Goal: Navigation & Orientation: Understand site structure

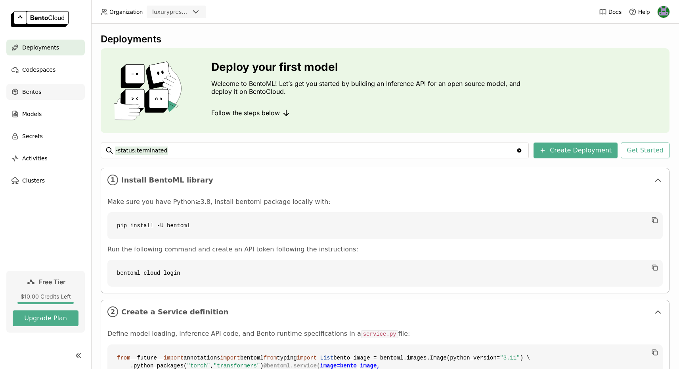
click at [37, 92] on span "Bentos" at bounding box center [31, 92] width 19 height 10
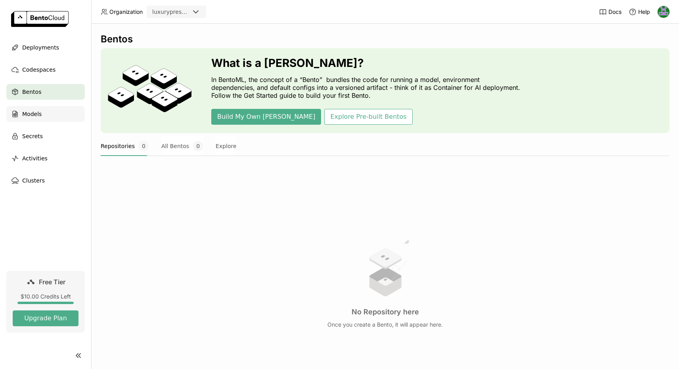
click at [31, 113] on span "Models" at bounding box center [31, 114] width 19 height 10
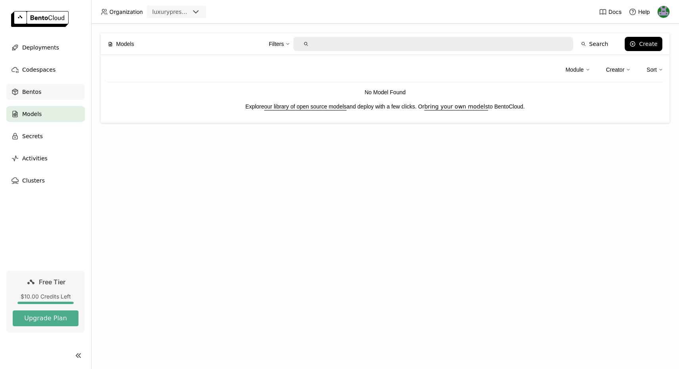
click at [25, 87] on div "Bentos" at bounding box center [45, 92] width 78 height 16
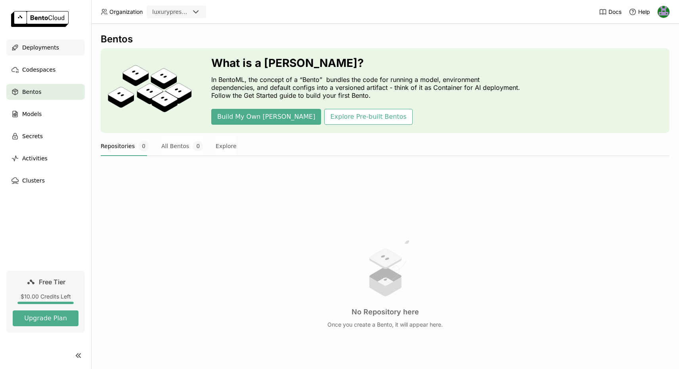
click at [52, 45] on span "Deployments" at bounding box center [40, 48] width 37 height 10
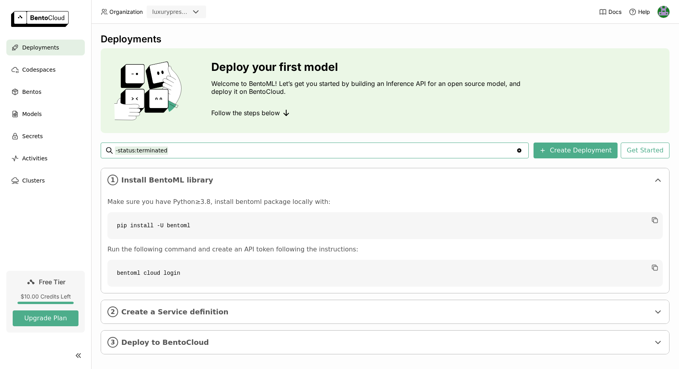
scroll to position [7, 0]
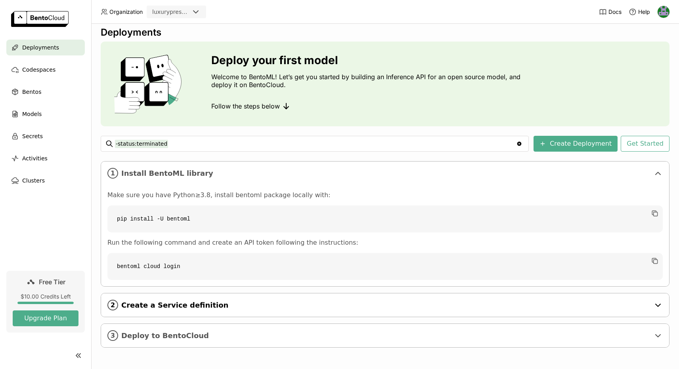
click at [180, 302] on span "Create a Service definition" at bounding box center [385, 305] width 529 height 9
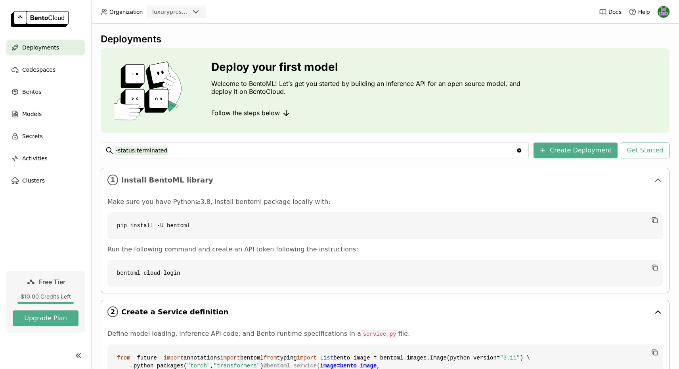
scroll to position [1, 0]
